Goal: Transaction & Acquisition: Download file/media

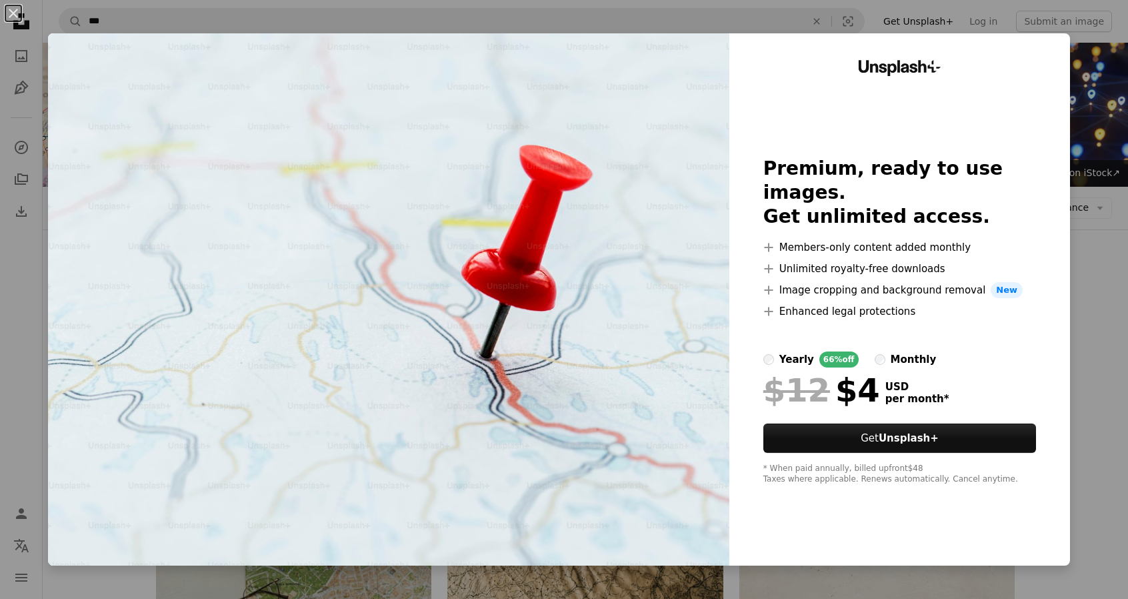
scroll to position [5637, 0]
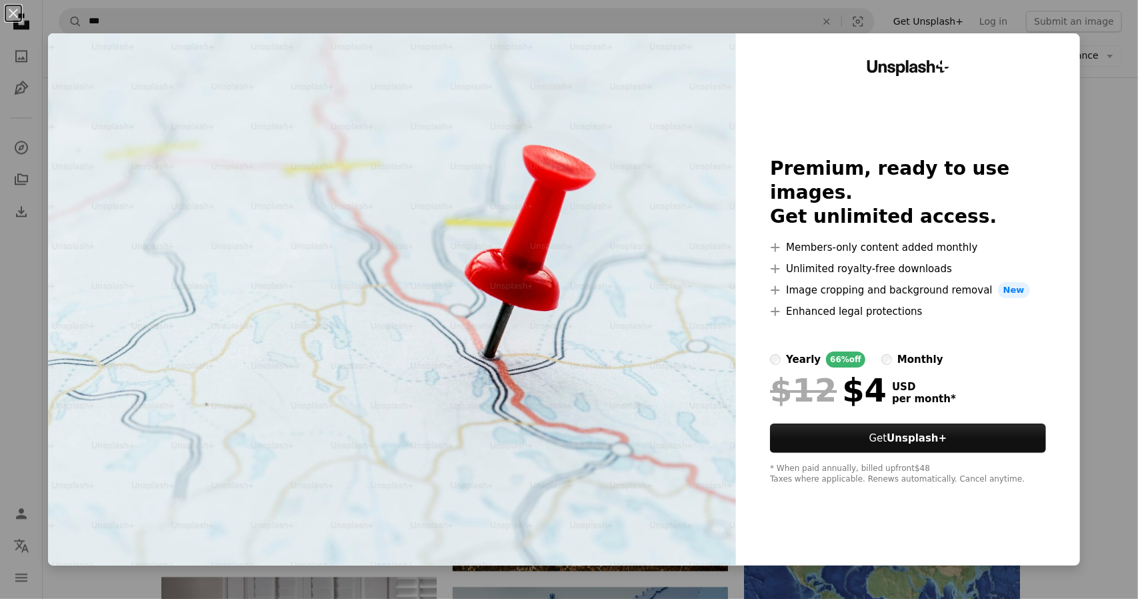
click at [1092, 280] on div "An X shape Unsplash+ Premium, ready to use images. Get unlimited access. A plus…" at bounding box center [569, 299] width 1138 height 599
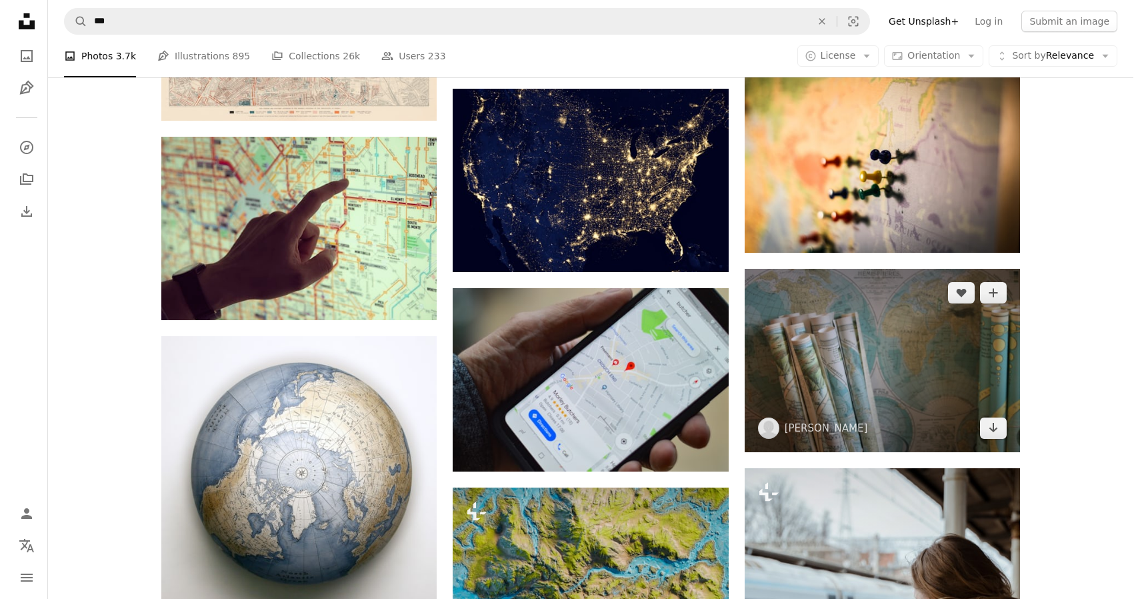
scroll to position [6816, 0]
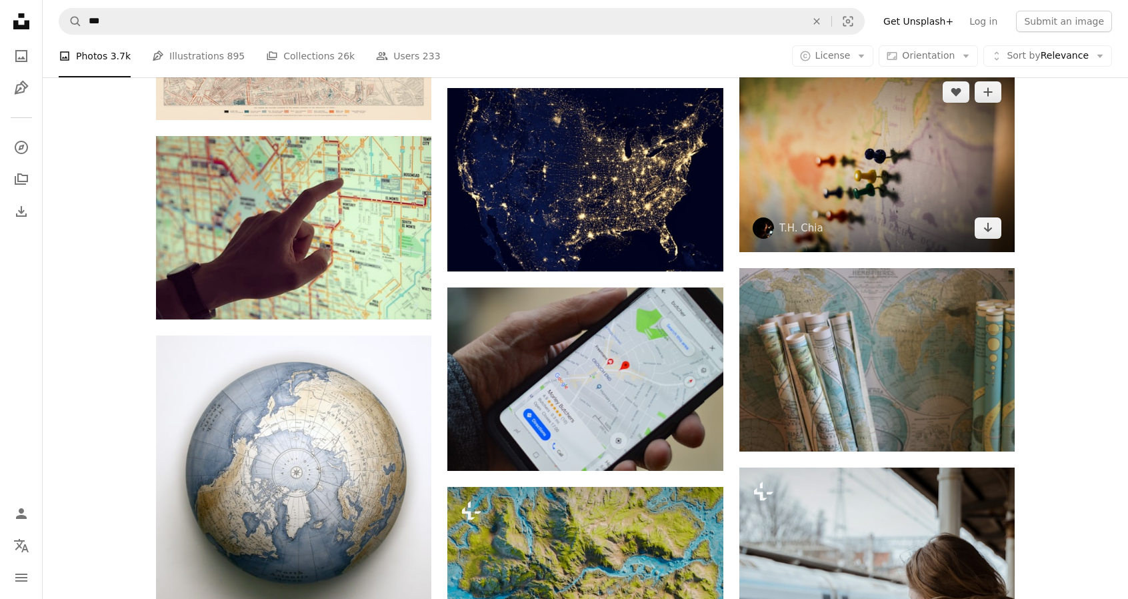
click at [894, 213] on img at bounding box center [876, 159] width 275 height 183
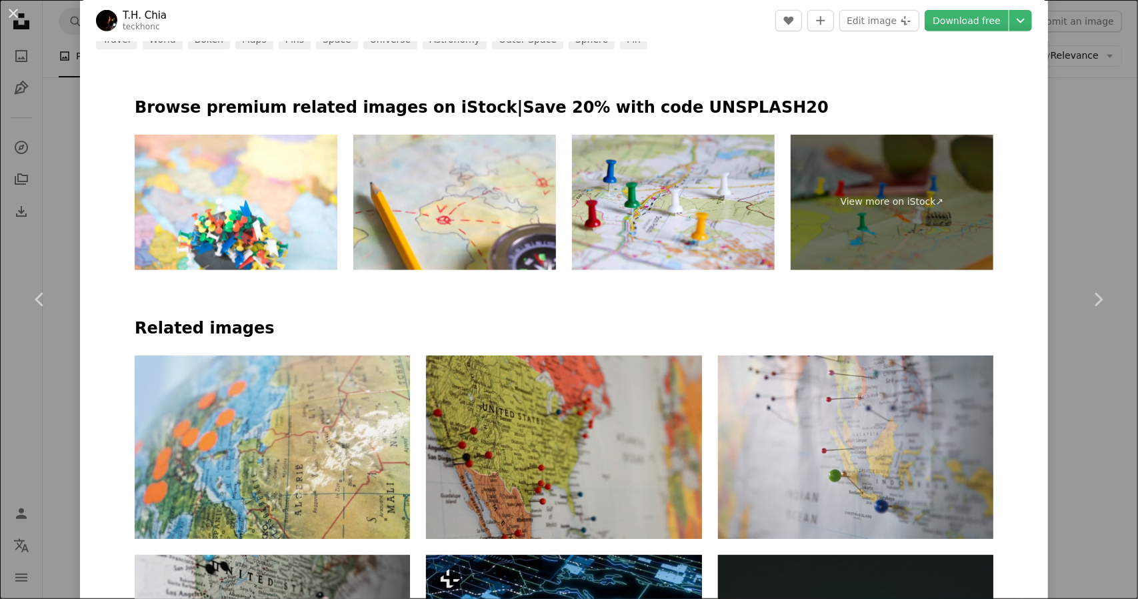
scroll to position [647, 0]
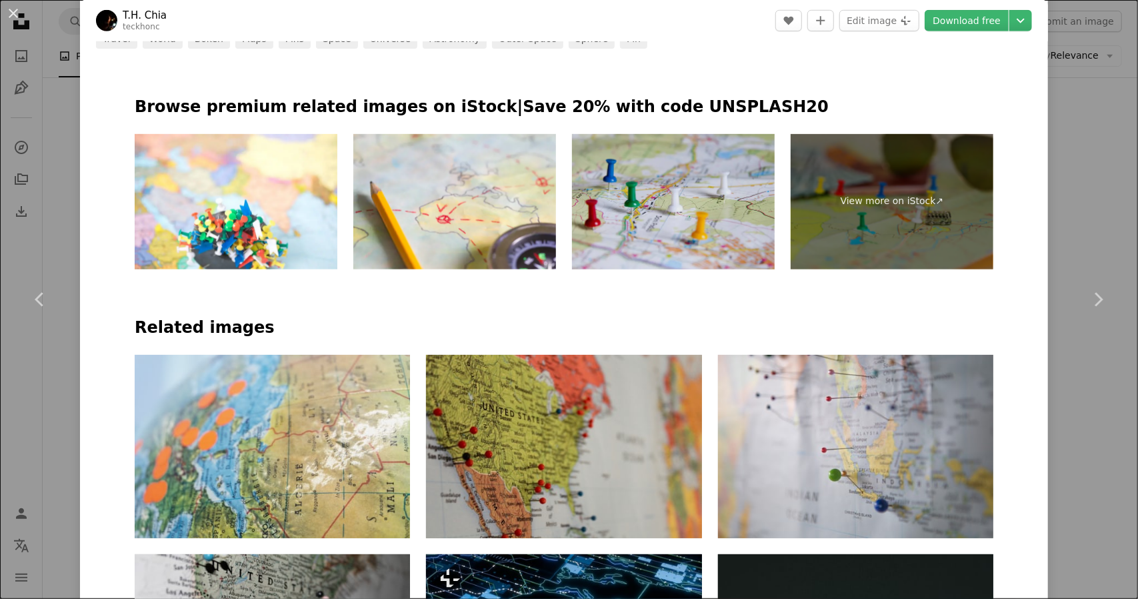
click at [705, 227] on img at bounding box center [673, 201] width 203 height 135
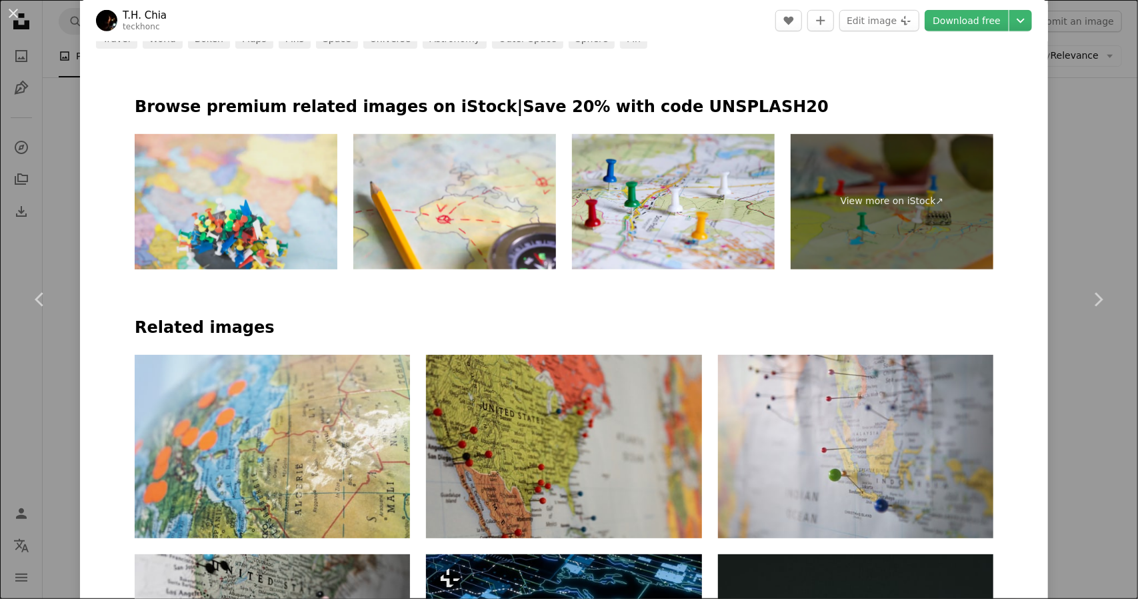
click at [269, 207] on img at bounding box center [236, 201] width 203 height 135
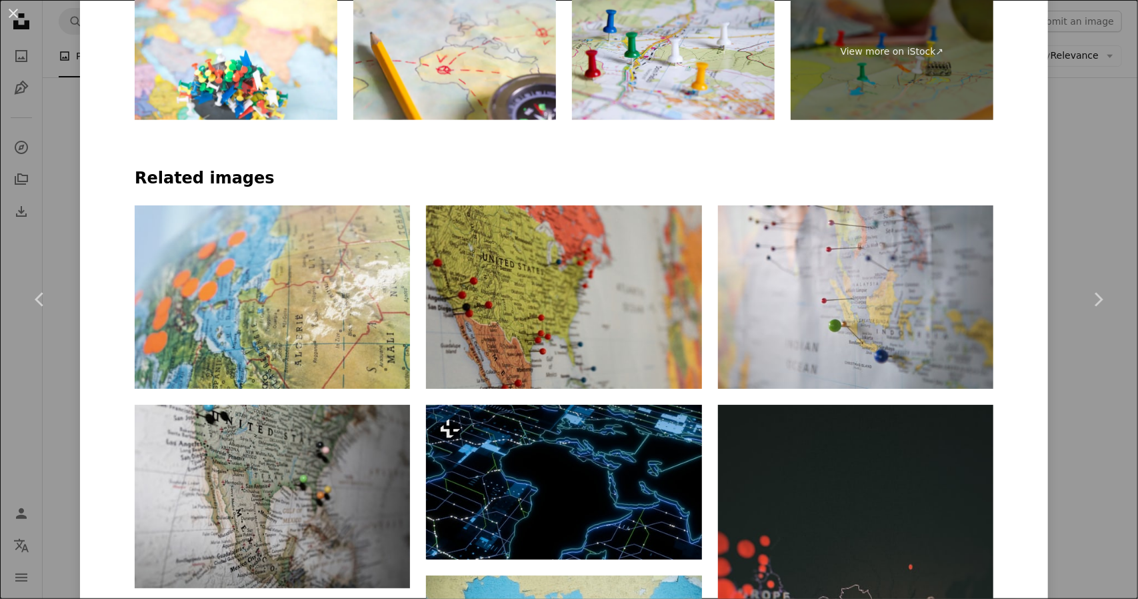
scroll to position [801, 0]
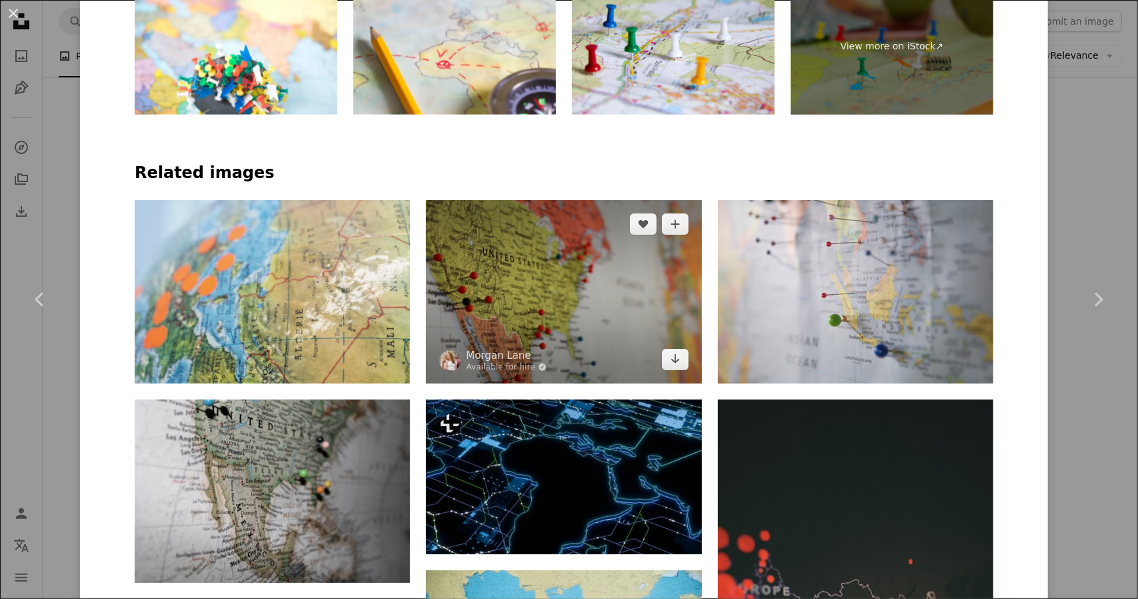
click at [547, 285] on img at bounding box center [563, 291] width 275 height 183
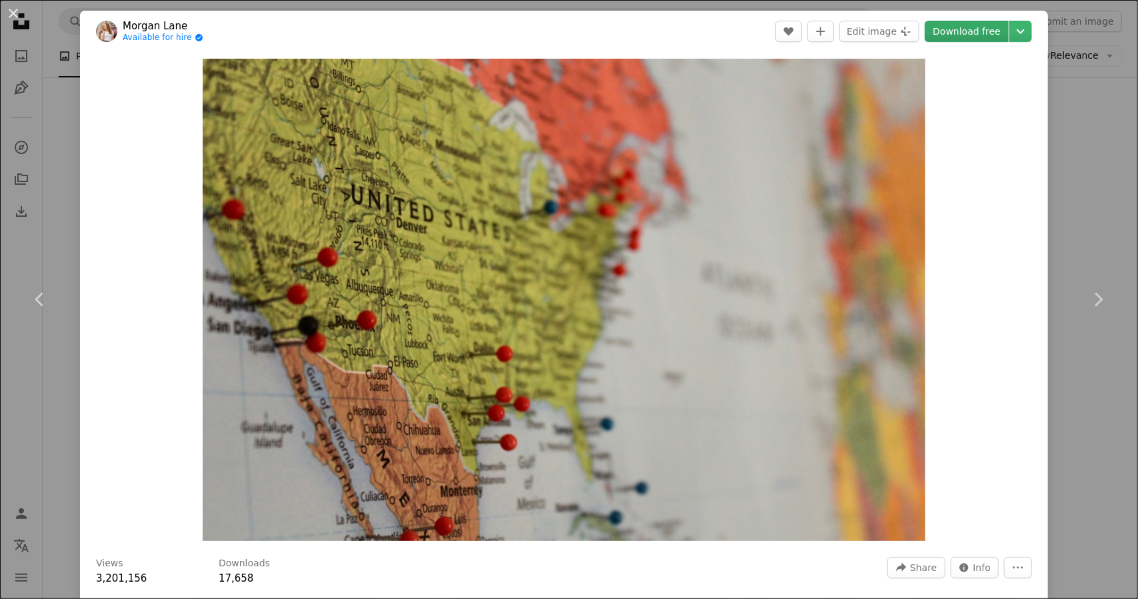
click at [984, 35] on link "Download free" at bounding box center [966, 31] width 84 height 21
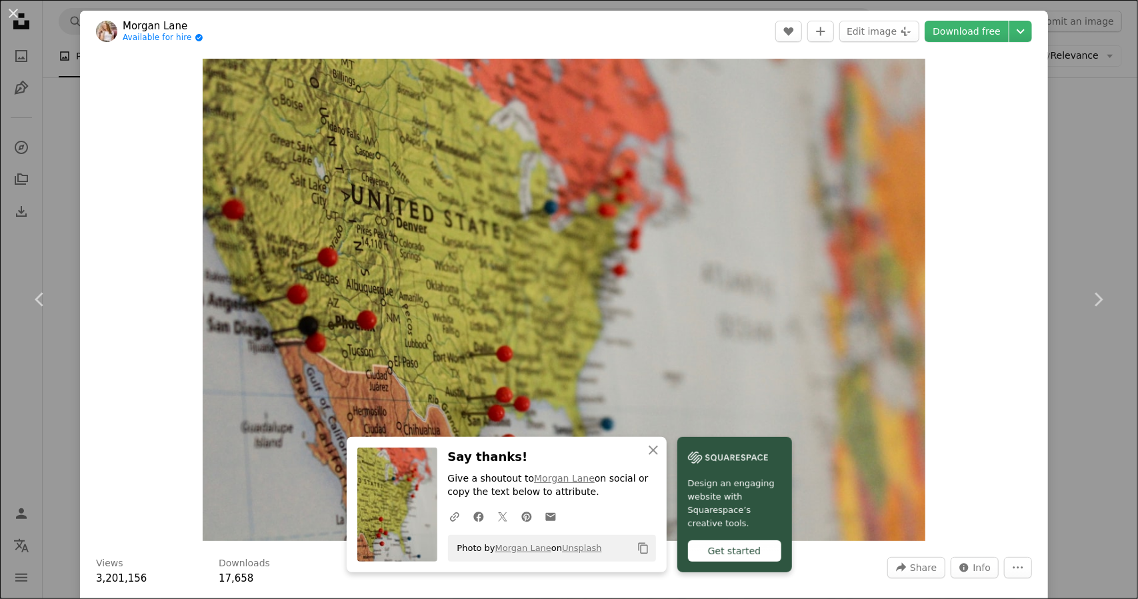
click at [1068, 90] on div "An X shape Chevron left Chevron right An X shape Close Say thanks! Give a shout…" at bounding box center [569, 299] width 1138 height 599
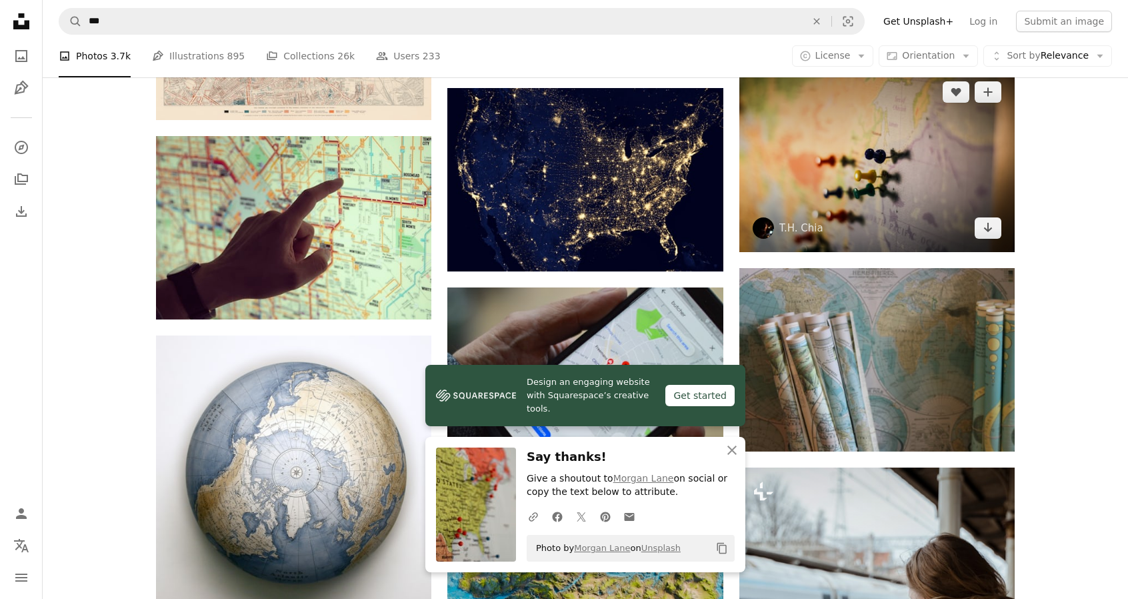
click at [878, 181] on img at bounding box center [876, 159] width 275 height 183
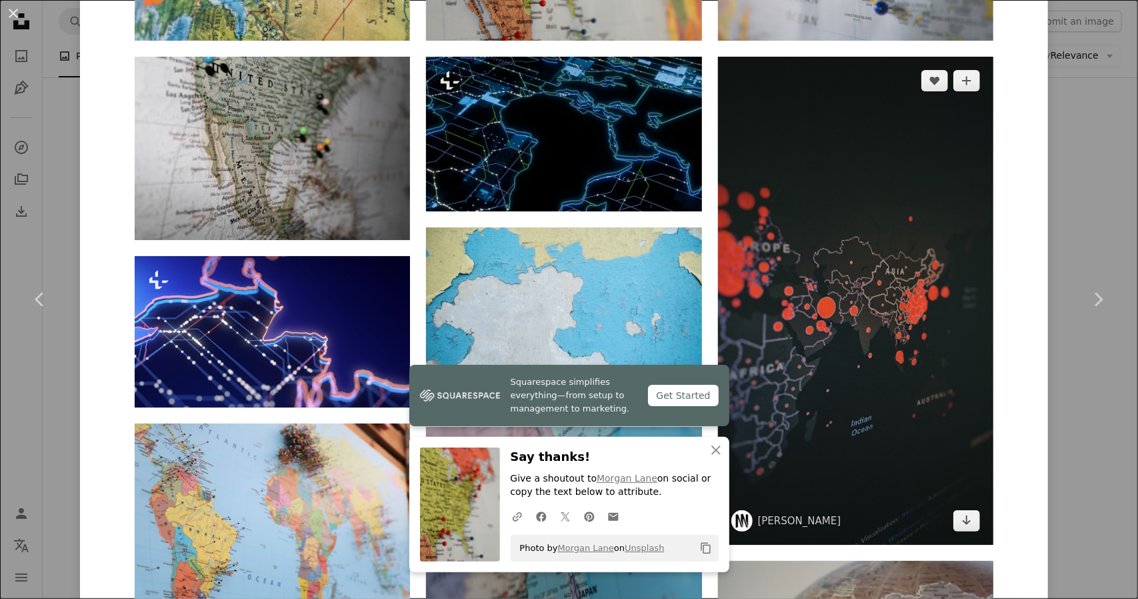
scroll to position [1163, 0]
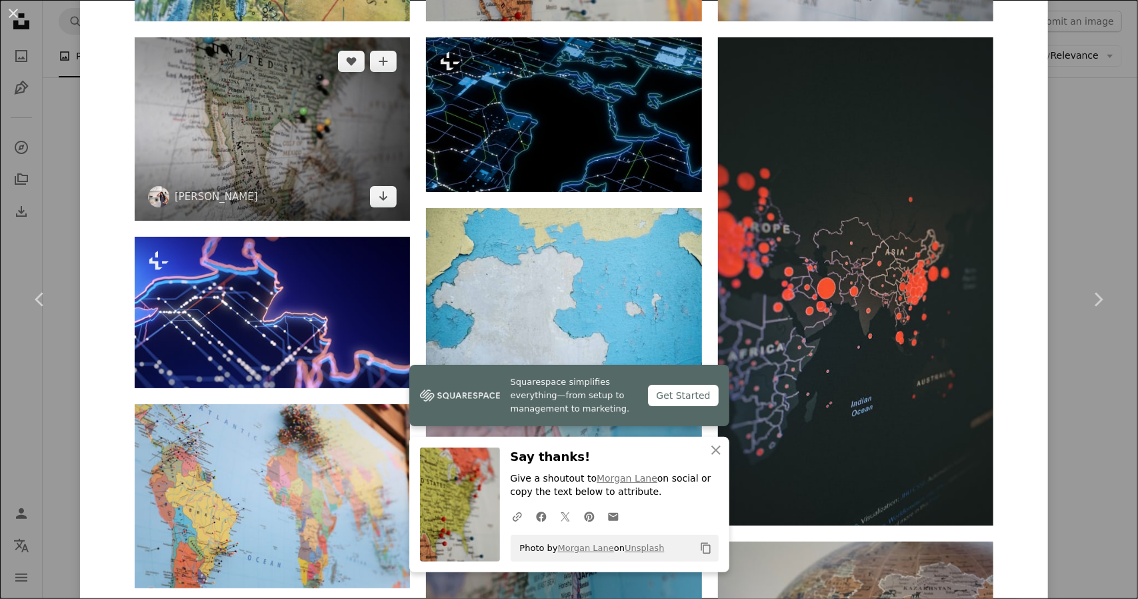
click at [293, 157] on img at bounding box center [272, 128] width 275 height 183
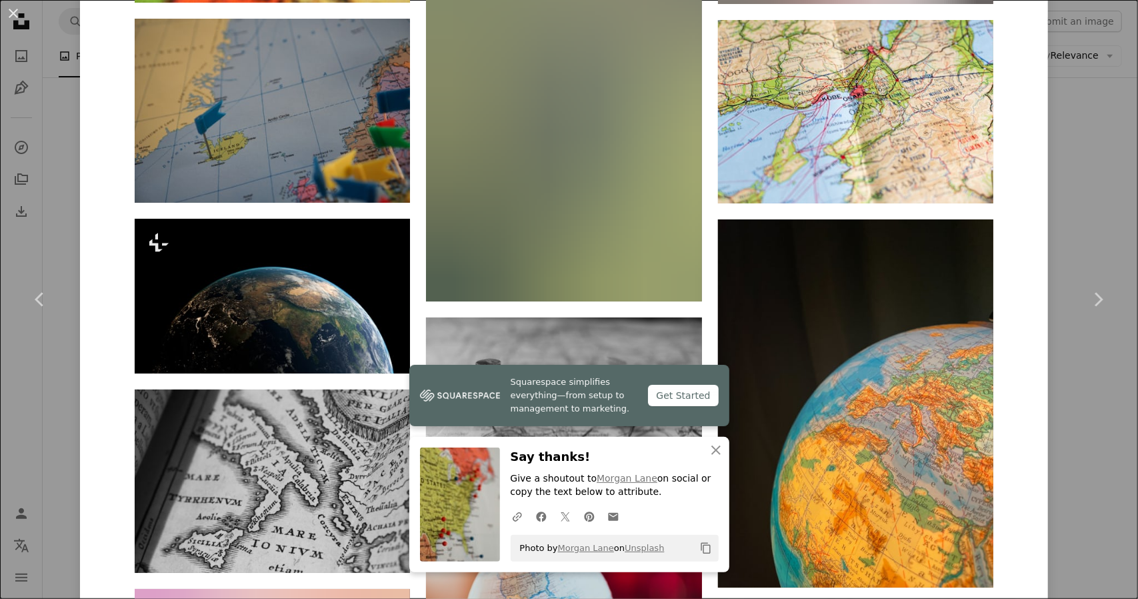
scroll to position [6736, 0]
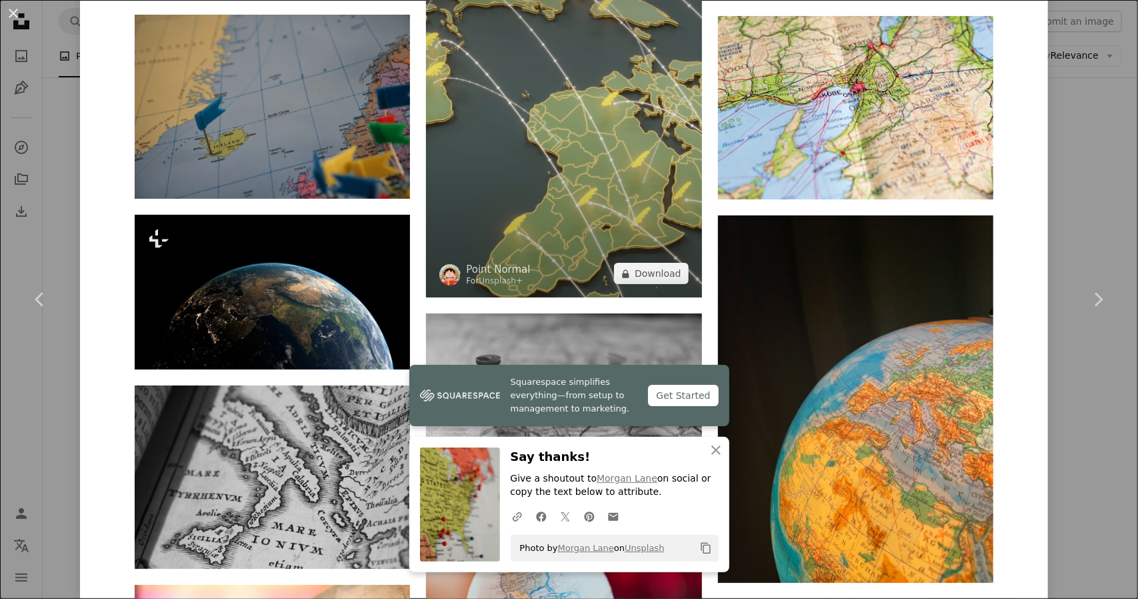
click at [594, 218] on img at bounding box center [563, 104] width 275 height 387
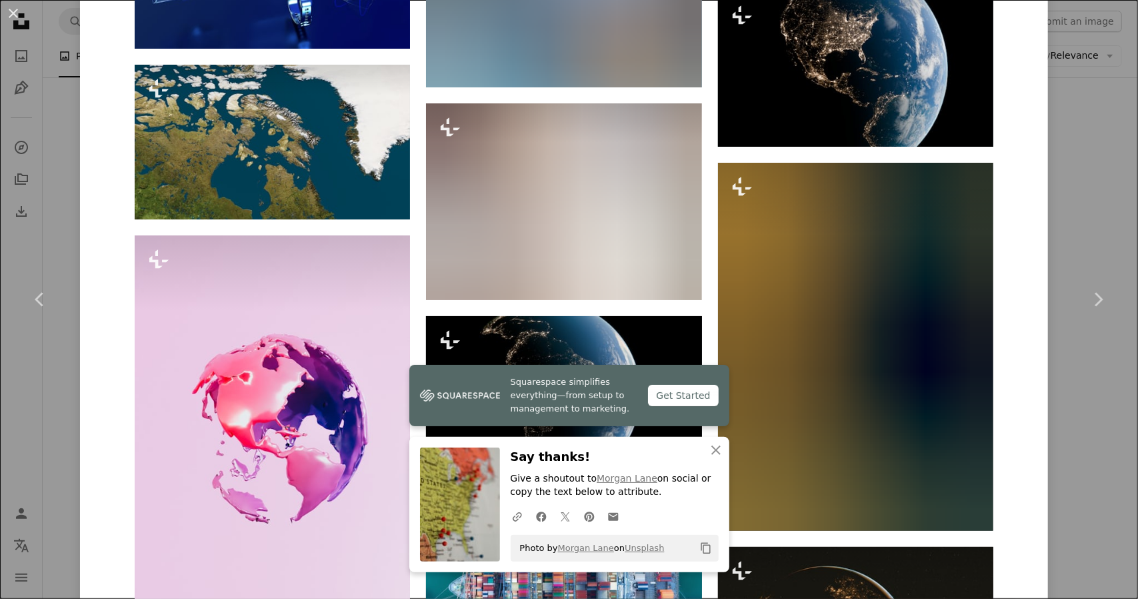
scroll to position [8533, 0]
